Goal: Task Accomplishment & Management: Manage account settings

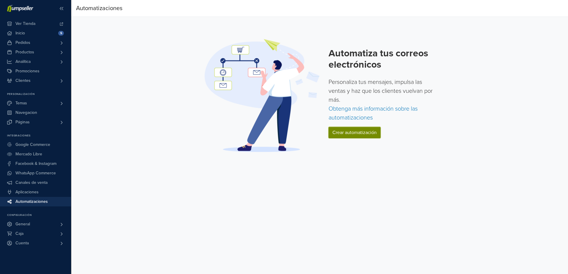
click at [343, 133] on link "Crear automatización" at bounding box center [354, 132] width 52 height 11
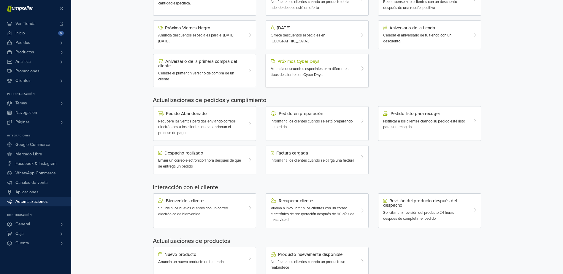
scroll to position [105, 0]
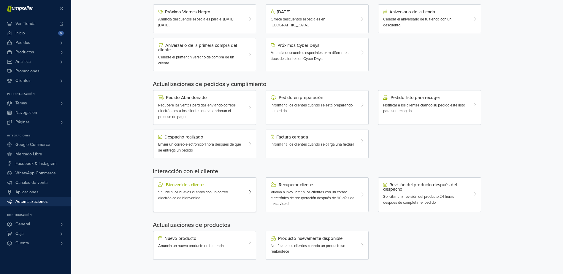
click at [193, 184] on div "Bienvenidos clientes" at bounding box center [200, 185] width 85 height 5
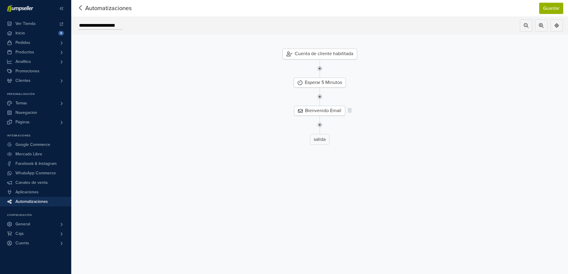
click at [317, 112] on div "Bienvenido Email" at bounding box center [319, 111] width 51 height 10
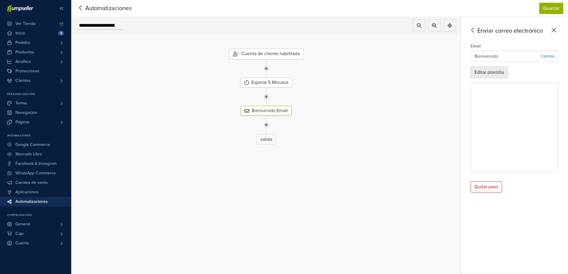
click at [492, 75] on button "Editar plantilla" at bounding box center [488, 72] width 37 height 11
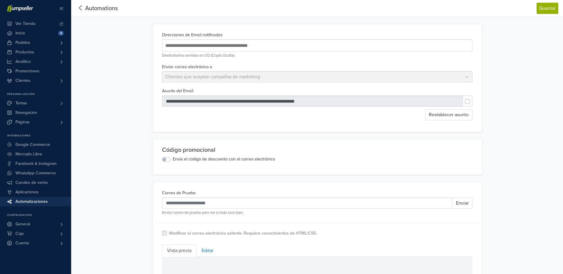
click at [79, 8] on icon at bounding box center [80, 7] width 3 height 5
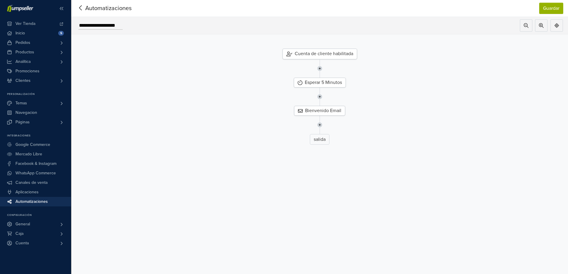
click at [80, 7] on icon at bounding box center [80, 7] width 9 height 7
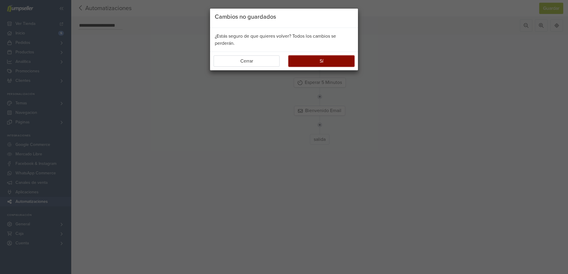
click at [325, 63] on button "Sí" at bounding box center [321, 61] width 66 height 11
